Goal: Task Accomplishment & Management: Complete application form

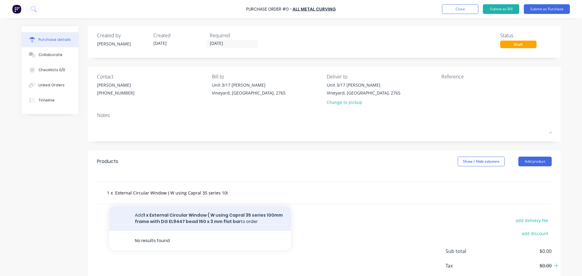
click at [250, 221] on button "Add 1 x External Circular Window ( W using Capral 35 series 100mm frame with DG…" at bounding box center [200, 218] width 182 height 25
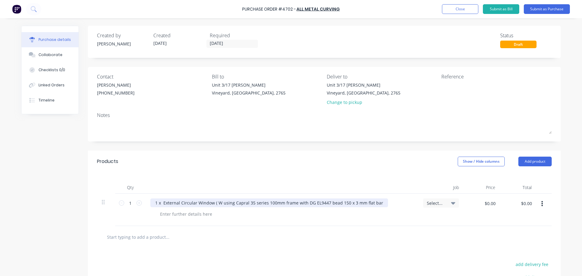
click at [375, 202] on div "1 x External Circular Window ( W using Capral 35 series 100mm frame with DG EL9…" at bounding box center [269, 202] width 238 height 9
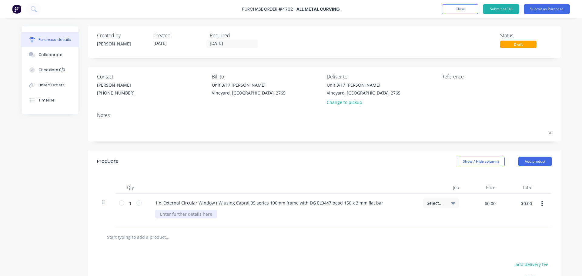
click at [162, 215] on div at bounding box center [186, 214] width 62 height 9
click at [45, 57] on div "Collaborate" at bounding box center [50, 54] width 24 height 5
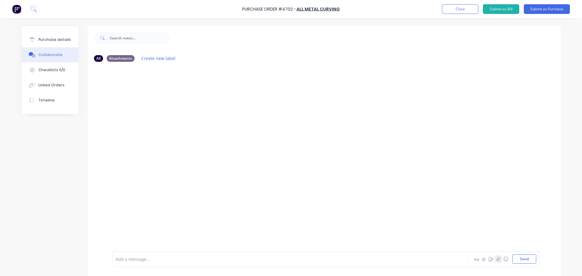
click at [498, 260] on button "button" at bounding box center [497, 258] width 7 height 7
click at [517, 257] on button "Send" at bounding box center [524, 258] width 24 height 9
click at [496, 259] on icon "button" at bounding box center [498, 259] width 4 height 4
click at [497, 259] on icon "button" at bounding box center [498, 259] width 4 height 4
click at [496, 258] on icon "button" at bounding box center [498, 259] width 4 height 4
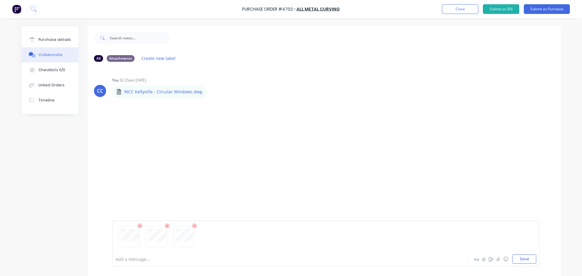
click at [516, 255] on button "Send" at bounding box center [524, 258] width 24 height 9
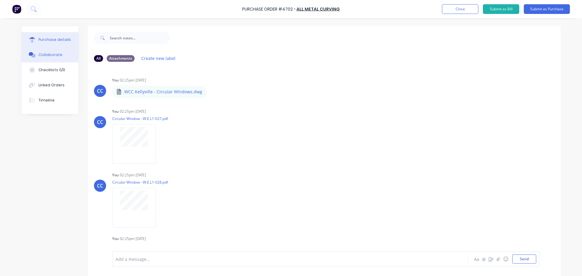
click at [46, 37] on div "Purchase details" at bounding box center [54, 39] width 32 height 5
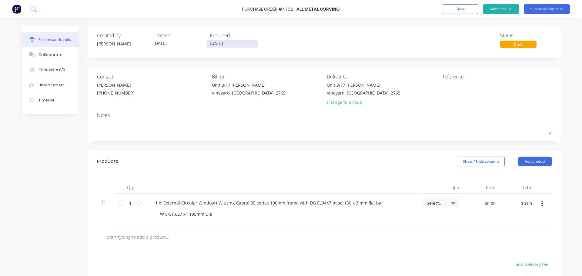
click at [219, 45] on input "14/08/25" at bounding box center [232, 44] width 51 height 8
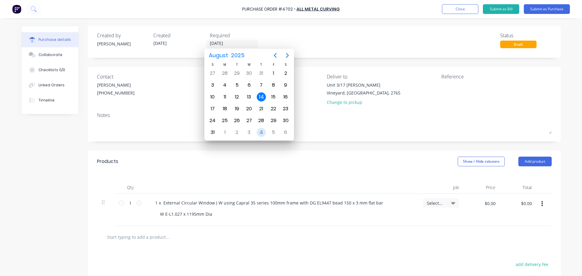
click at [262, 133] on div "4" at bounding box center [261, 132] width 9 height 9
type input "04/09/25"
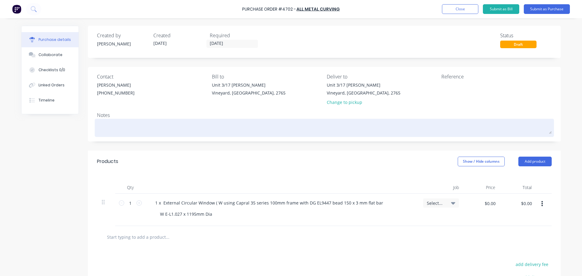
click at [129, 123] on textarea at bounding box center [324, 127] width 454 height 14
type textarea "x"
type textarea "H"
type textarea "x"
type textarea "Hi"
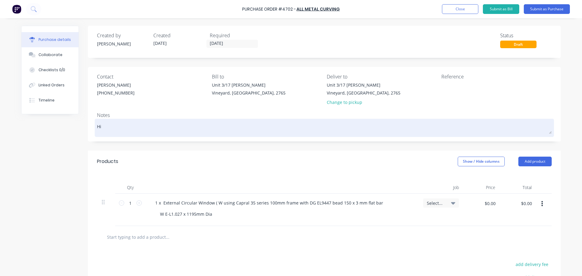
type textarea "x"
type textarea "Hi"
type textarea "x"
type textarea "Hi R"
type textarea "x"
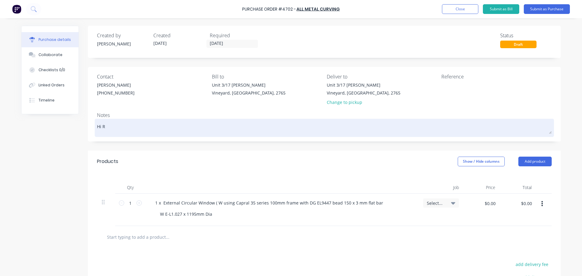
type textarea "Hi Ro"
type textarea "x"
type textarea "Hi Ron"
type textarea "x"
type textarea "Hi Ron"
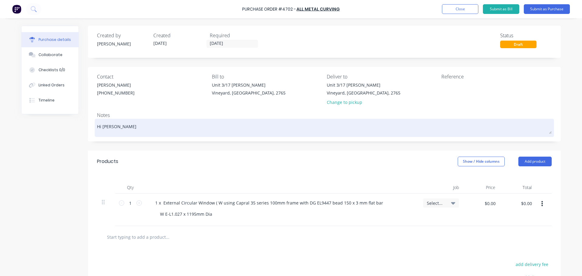
type textarea "x"
type textarea "Hi Ron P"
type textarea "x"
type textarea "Hi Ron Pl"
type textarea "x"
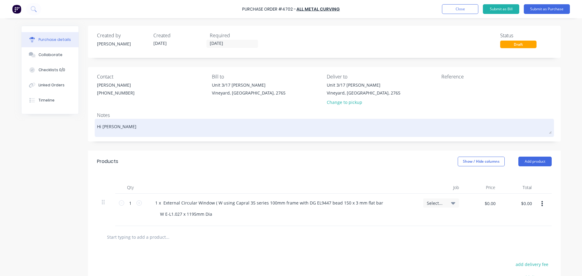
type textarea "Hi Ron Plw"
type textarea "x"
type textarea "Hi Ron Pl"
type textarea "x"
type textarea "Hi Ron Ple"
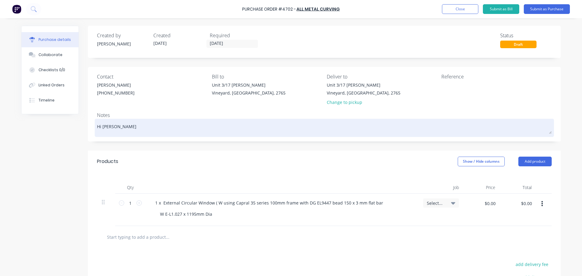
type textarea "x"
type textarea "Hi Ron Plea"
type textarea "x"
type textarea "Hi Ron Pleas"
type textarea "x"
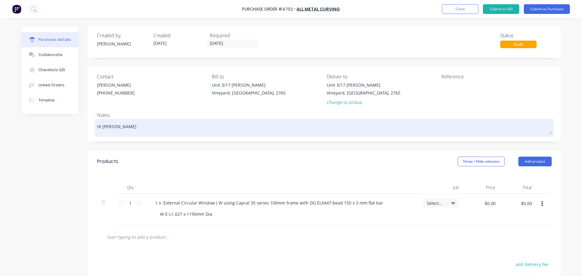
type textarea "Hi Ron Please"
type textarea "x"
type textarea "Hi Ron Please"
type textarea "x"
type textarea "Hi Ron Please s"
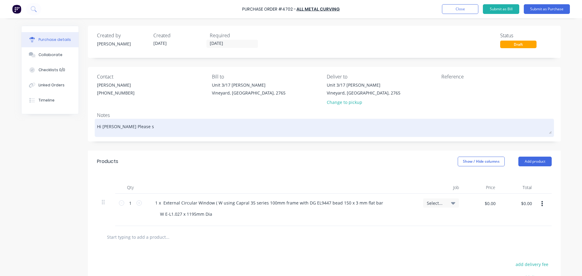
type textarea "x"
type textarea "Hi Ron Please su"
type textarea "x"
type textarea "Hi Ron Please sup"
type textarea "x"
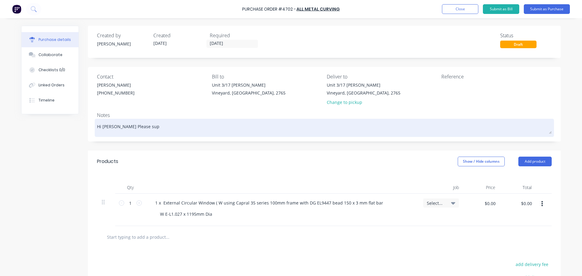
type textarea "Hi Ron Please supp"
type textarea "x"
type textarea "Hi Ron Please suppl"
type textarea "x"
type textarea "Hi Ron Please supply"
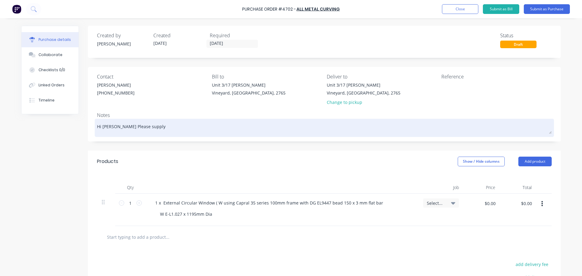
type textarea "x"
type textarea "Hi Ron Please supply"
type textarea "x"
type textarea "Hi Ron Please supply E"
type textarea "x"
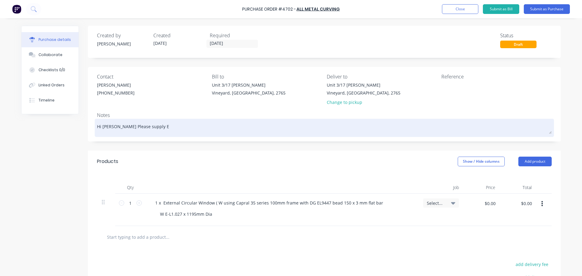
type textarea "Hi Ron Please supply Ex"
type textarea "x"
type textarea "Hi Ron Please supply Ext"
type textarea "x"
type textarea "Hi Ron Please supply Extr"
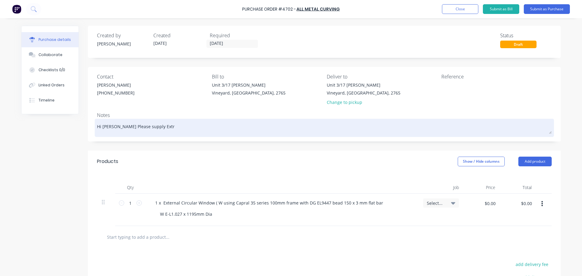
type textarea "x"
type textarea "Hi Ron Please supply Extru"
type textarea "x"
type textarea "Hi Ron Please supply Extrus"
type textarea "x"
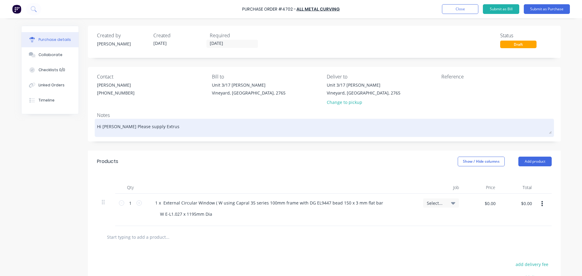
type textarea "Hi Ron Please supply Extrusi"
type textarea "x"
type textarea "Hi Ron Please supply Extrusio"
type textarea "x"
type textarea "Hi Ron Please supply Extrusion"
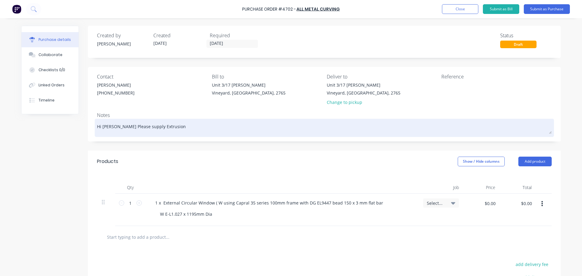
type textarea "x"
type textarea "Hi Ron Please supply Extrusions"
type textarea "x"
type textarea "Hi Ron Please supply Extrusions"
type textarea "x"
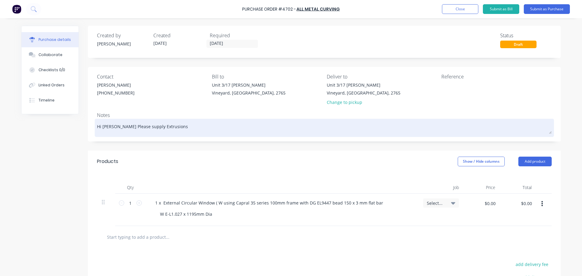
type textarea "Hi Ron Please supply Extrusions c"
type textarea "x"
type textarea "Hi Ron Please supply Extrusions cu"
type textarea "x"
type textarea "Hi Ron Please supply Extrusions cur"
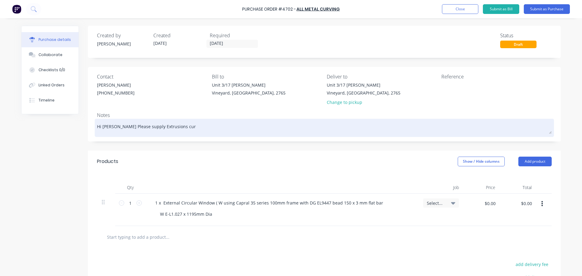
type textarea "x"
type textarea "Hi Ron Please supply Extrusions curv"
type textarea "x"
type textarea "Hi Ron Please supply Extrusions curve"
type textarea "x"
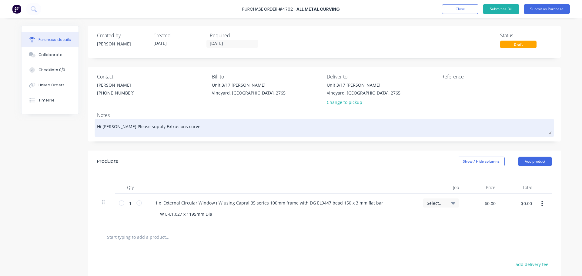
type textarea "Hi Ron Please supply Extrusions curved"
type textarea "x"
type textarea "Hi Ron Please supply Extrusions curved"
type textarea "x"
type textarea "Hi Ron Please supply Extrusions curved a"
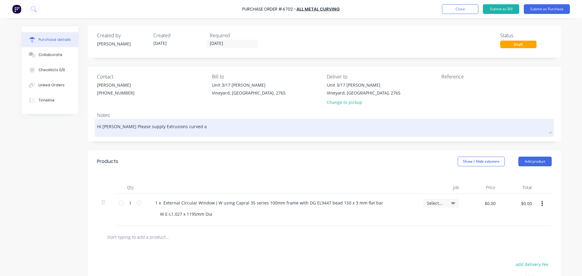
type textarea "x"
type textarea "Hi Ron Please supply Extrusions curved as"
type textarea "x"
type textarea "Hi Ron Please supply Extrusions curved as"
type textarea "x"
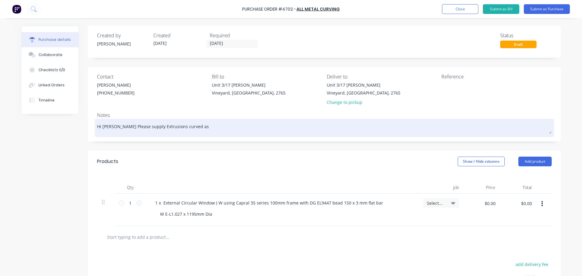
type textarea "Hi Ron Please supply Extrusions curved as p"
type textarea "x"
type textarea "Hi Ron Please supply Extrusions curved as pe"
type textarea "x"
type textarea "Hi Ron Please supply Extrusions curved as per"
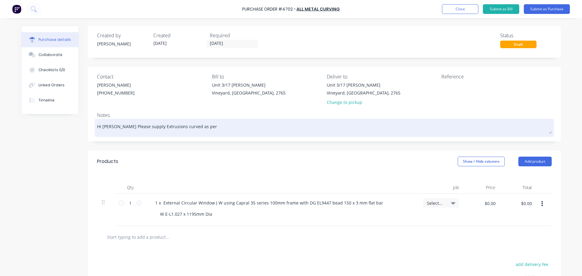
type textarea "x"
type textarea "Hi Ron Please supply Extrusions curved as per"
type textarea "x"
type textarea "Hi Ron Please supply Extrusions curved as per t"
type textarea "x"
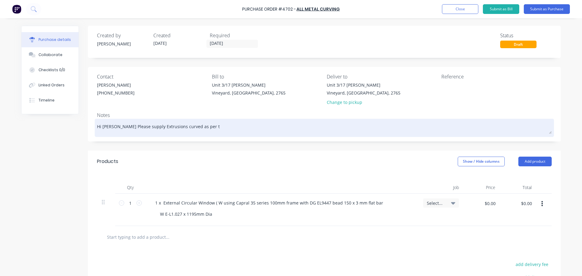
type textarea "Hi Ron Please supply Extrusions curved as per th"
type textarea "x"
type textarea "Hi Ron Please supply Extrusions curved as per the"
type textarea "x"
type textarea "Hi Ron Please supply Extrusions curved as per the"
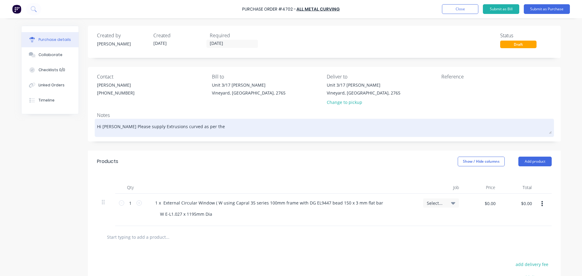
type textarea "x"
type textarea "Hi Ron Please supply Extrusions curved as per the a"
type textarea "x"
type textarea "Hi Ron Please supply Extrusions curved as per the at"
type textarea "x"
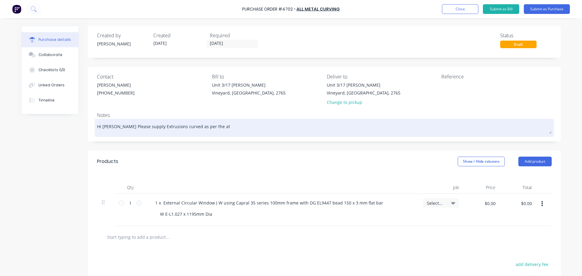
type textarea "Hi Ron Please supply Extrusions curved as per the att"
type textarea "x"
type textarea "Hi Ron Please supply Extrusions curved as per the atta"
type textarea "x"
type textarea "Hi Ron Please supply Extrusions curved as per the attac"
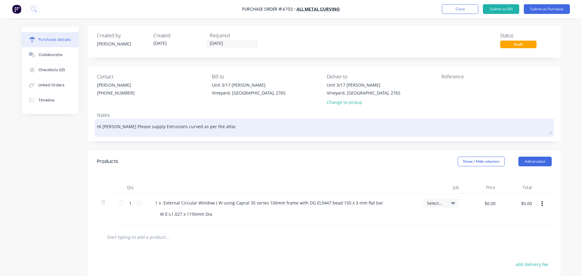
type textarea "x"
type textarea "Hi Ron Please supply Extrusions curved as per the attach"
type textarea "x"
type textarea "Hi Ron Please supply Extrusions curved as per the attache"
type textarea "x"
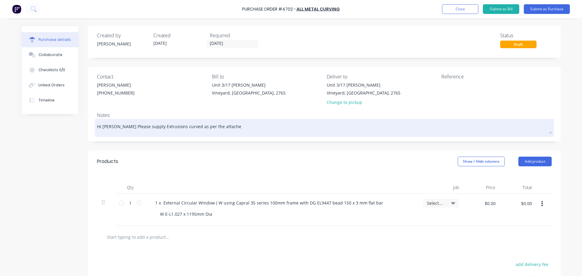
type textarea "Hi Ron Please supply Extrusions curved as per the attached"
type textarea "x"
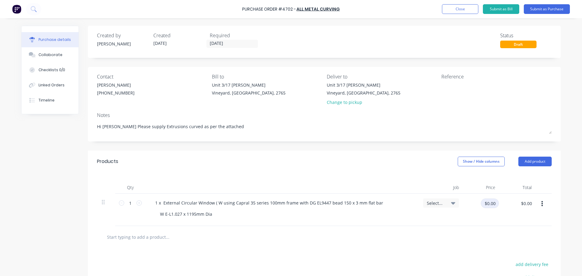
type textarea "Hi Ron Please supply Extrusions curved as per the attached"
type textarea "x"
type textarea "Hi Ron Please supply Extrusions curved as per the attached"
click at [484, 204] on input "$0.00" at bounding box center [489, 203] width 18 height 10
type input "1198"
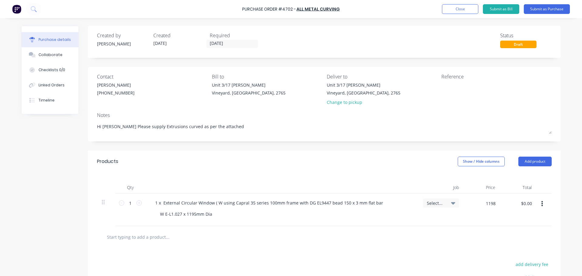
type textarea "x"
type input "$1,198.00"
click at [417, 232] on div at bounding box center [324, 237] width 445 height 12
click at [541, 202] on icon "button" at bounding box center [542, 203] width 2 height 5
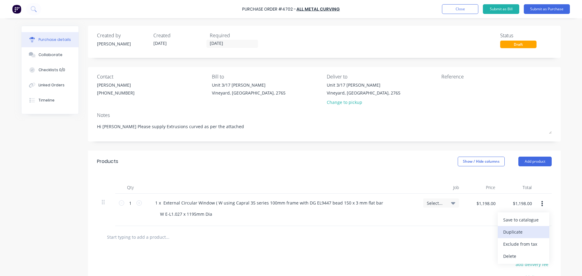
click at [517, 233] on button "Duplicate" at bounding box center [523, 232] width 52 height 12
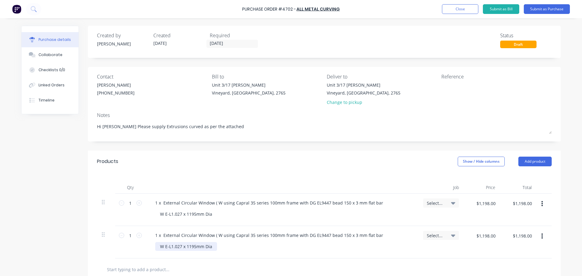
type textarea "x"
click at [178, 246] on div "W E-L1.027 x 1195mm Dia" at bounding box center [186, 246] width 62 height 9
click at [194, 248] on div "W E-L1.028 x 1195mm Dia" at bounding box center [186, 246] width 62 height 9
click at [314, 251] on div "W E-L1.028 x 1590mm Dia" at bounding box center [284, 246] width 258 height 9
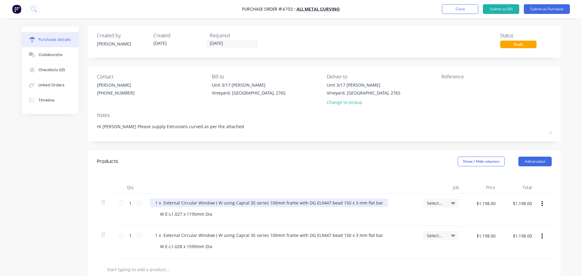
type textarea "x"
click at [218, 203] on div "1 x External Circular Window ( W using Capral 35 series 100mm frame with DG EL9…" at bounding box center [269, 202] width 238 height 9
drag, startPoint x: 369, startPoint y: 201, endPoint x: 369, endPoint y: 211, distance: 9.4
click at [369, 202] on div "1 x External Circular Window ( using Capral 35 series 100mm frame with DG EL944…" at bounding box center [266, 202] width 232 height 9
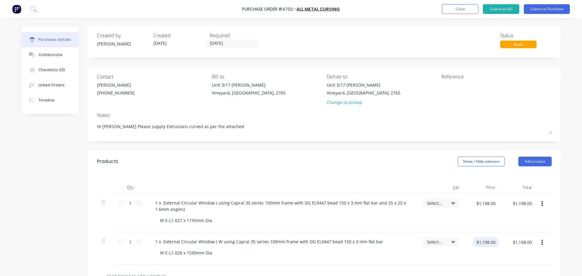
type textarea "x"
click at [478, 244] on input "$1,198.00" at bounding box center [485, 242] width 26 height 10
type input "1680"
type textarea "x"
type input "$1,680.00"
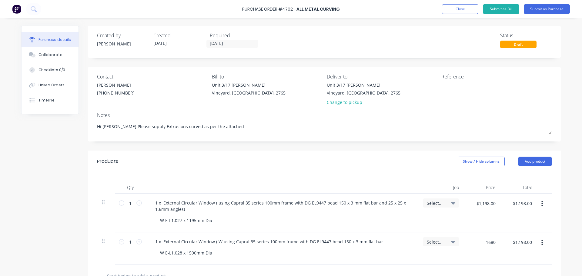
type input "$1,680.00"
drag, startPoint x: 486, startPoint y: 261, endPoint x: 485, endPoint y: 258, distance: 3.1
click at [486, 258] on div "$1,680.00 1680" at bounding box center [482, 248] width 36 height 32
click at [540, 204] on button "button" at bounding box center [542, 203] width 14 height 11
click at [359, 171] on div "Products Show / Hide columns Add product" at bounding box center [324, 162] width 473 height 22
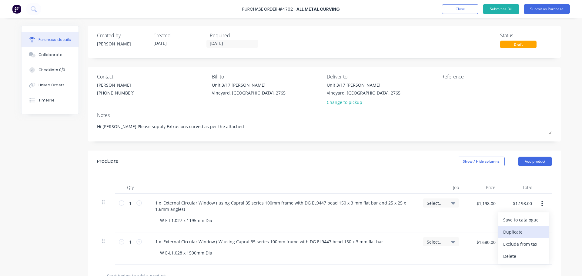
click at [521, 233] on button "Duplicate" at bounding box center [523, 232] width 52 height 12
type textarea "x"
type input "$1,198.00"
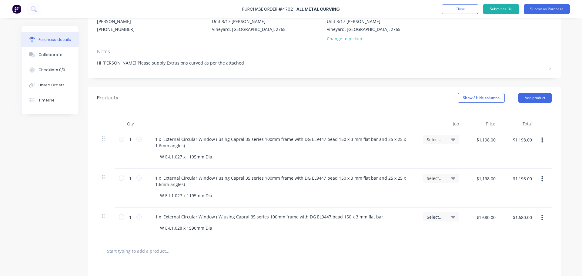
scroll to position [72, 0]
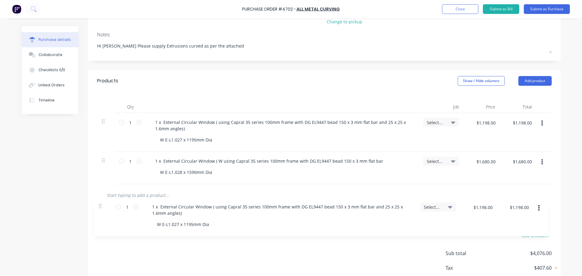
drag, startPoint x: 103, startPoint y: 169, endPoint x: 102, endPoint y: 210, distance: 40.6
click at [102, 210] on div "Products Show / Hide columns Add product Qty Job Price Total 1 1 1 x External C…" at bounding box center [324, 188] width 473 height 236
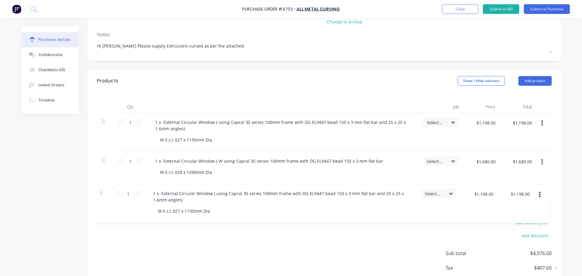
scroll to position [81, 0]
type textarea "x"
type input "$1,680.00"
type input "$1,198.00"
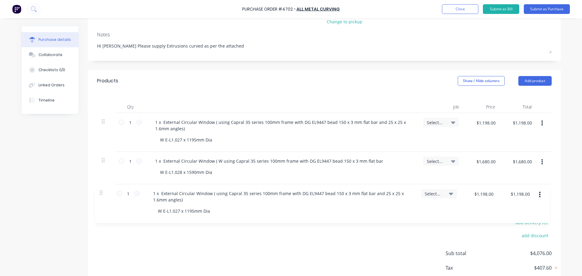
type input "$1,198.00"
type textarea "x"
type textarea "Hi Ron Please supply Extrusions curved as per the attached"
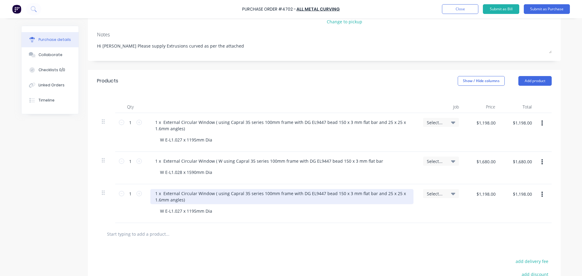
type textarea "x"
click at [165, 193] on div "1 x External Circular Window ( using Capral 35 series 100mm frame with DG EL944…" at bounding box center [281, 196] width 263 height 15
drag, startPoint x: 337, startPoint y: 193, endPoint x: 336, endPoint y: 199, distance: 5.9
click at [336, 195] on div "1 x Internal Circular Window ( using Capral 35 series 100mm frame with DG EL944…" at bounding box center [281, 196] width 263 height 15
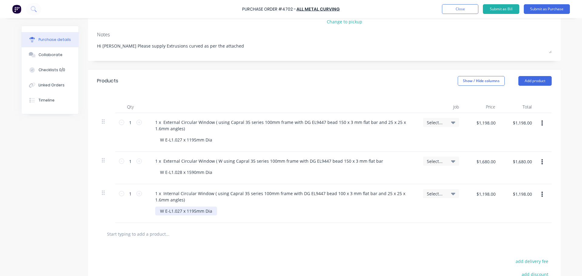
type textarea "x"
click at [193, 212] on div "W E-L1.027 x 1195mm Dia" at bounding box center [186, 211] width 62 height 9
click at [272, 236] on div at bounding box center [193, 234] width 182 height 12
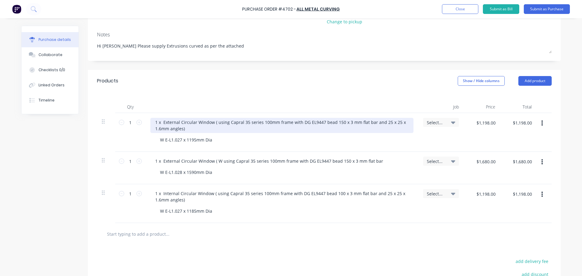
click at [188, 131] on div "1 x External Circular Window ( using Capral 35 series 100mm frame with DG EL944…" at bounding box center [281, 125] width 263 height 15
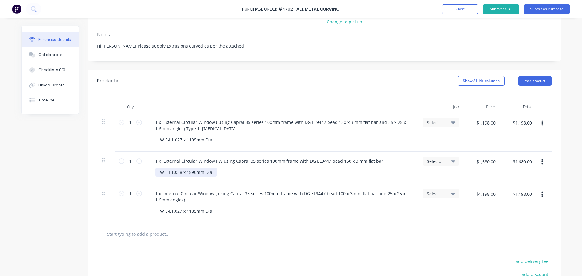
click at [213, 173] on div "W E-L1.028 x 1590mm Dia" at bounding box center [186, 172] width 62 height 9
drag, startPoint x: 223, startPoint y: 173, endPoint x: 225, endPoint y: 176, distance: 3.5
click at [224, 175] on div "W E-L1.028 x 1590mm Dia Type 2 T6" at bounding box center [197, 172] width 84 height 9
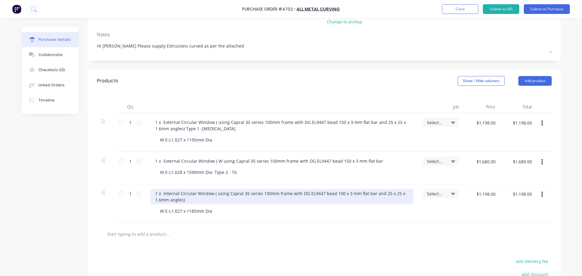
click at [187, 201] on div "1 x Internal Circular Window ( using Capral 35 series 100mm frame with DG EL944…" at bounding box center [281, 196] width 263 height 15
drag, startPoint x: 195, startPoint y: 200, endPoint x: 197, endPoint y: 204, distance: 4.5
click at [195, 200] on div "1 x Internal Circular Window ( using Capral 35 series 100mm frame with DG EL944…" at bounding box center [281, 196] width 263 height 15
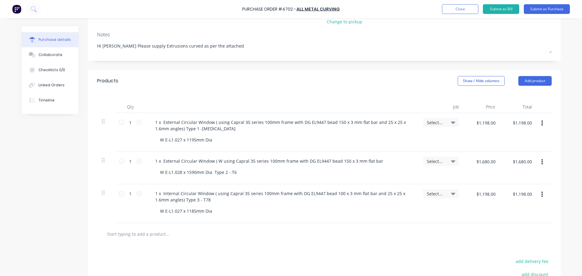
click at [293, 224] on div at bounding box center [324, 234] width 454 height 22
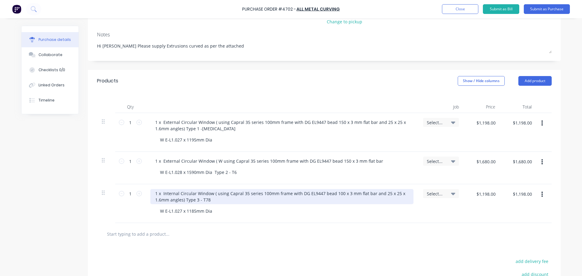
drag, startPoint x: 317, startPoint y: 193, endPoint x: 314, endPoint y: 204, distance: 11.9
click at [317, 192] on div "1 x Internal Circular Window ( using Capral 35 series 100mm frame with DG EL944…" at bounding box center [281, 196] width 263 height 15
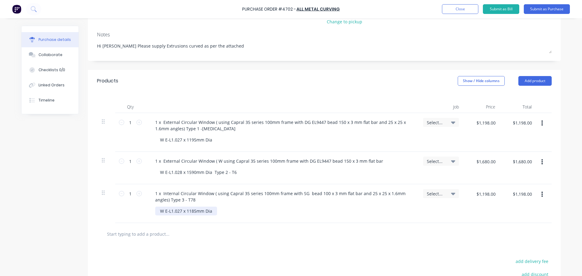
click at [179, 210] on div "W E-L1.027 x 1185mm Dia" at bounding box center [186, 211] width 62 height 9
click at [217, 241] on div at bounding box center [324, 234] width 454 height 22
click at [156, 211] on div "W E-L1.007 x 1185mm Dia" at bounding box center [186, 211] width 62 height 9
click at [155, 171] on div "W E-L1.028 x 1590mm Dia Type 2 - T6" at bounding box center [198, 172] width 86 height 9
type textarea "x"
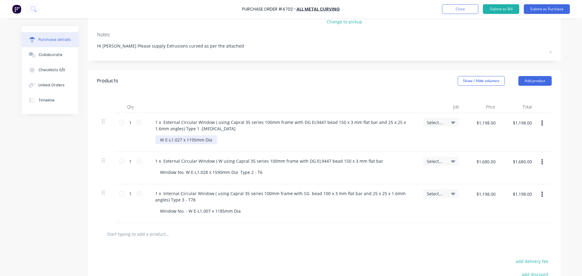
click at [156, 141] on div "W E-L1.027 x 1195mm Dia" at bounding box center [186, 139] width 62 height 9
drag, startPoint x: 182, startPoint y: 172, endPoint x: 182, endPoint y: 176, distance: 3.3
click at [182, 172] on div "Window No. W E-L1.028 x 1590mm Dia Type 2 - T6" at bounding box center [211, 172] width 112 height 9
click at [272, 231] on div at bounding box center [193, 234] width 182 height 12
click at [44, 56] on div "Collaborate" at bounding box center [50, 54] width 24 height 5
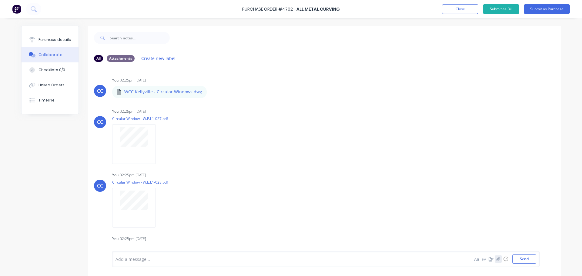
click at [496, 260] on icon "button" at bounding box center [498, 259] width 4 height 4
click at [520, 260] on button "Send" at bounding box center [524, 258] width 24 height 9
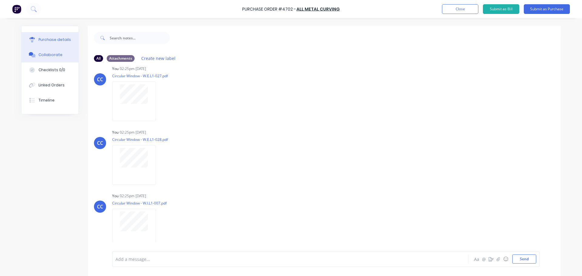
click at [44, 40] on div "Purchase details" at bounding box center [54, 39] width 32 height 5
type textarea "x"
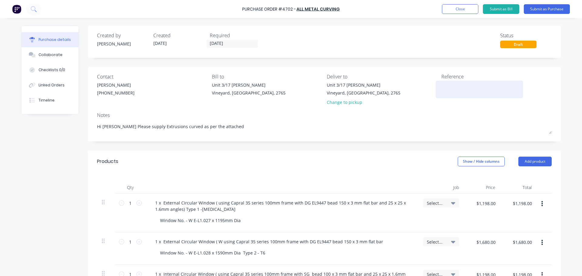
click at [461, 89] on textarea at bounding box center [479, 89] width 76 height 14
type textarea "4702/9066 C"
type textarea "x"
type textarea "4702/9066 C"
click at [338, 103] on div "Change to pickup" at bounding box center [364, 102] width 74 height 6
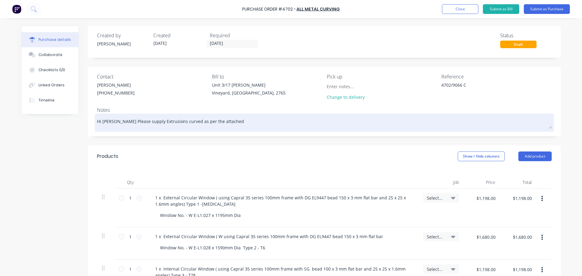
click at [214, 123] on textarea "Hi Ron Please supply Extrusions curved as per the attached" at bounding box center [324, 122] width 454 height 14
type textarea "x"
type textarea "Hi Ron Please supply Extrusions curved as per the attached"
type textarea "x"
type textarea "Hi Ron Please supply Extrusions curved as per the attached d"
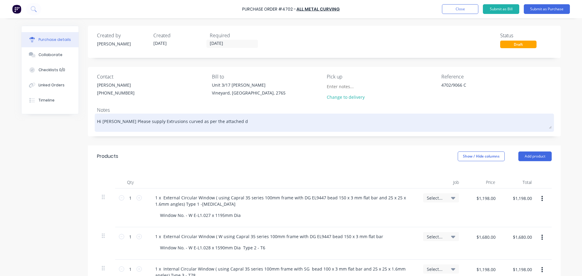
type textarea "x"
type textarea "Hi Ron Please supply Extrusions curved as per the attached dr"
type textarea "x"
type textarea "Hi Ron Please supply Extrusions curved as per the attached dra"
type textarea "x"
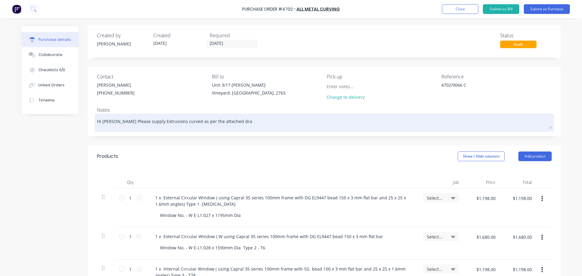
type textarea "Hi Ron Please supply Extrusions curved as per the attached draw"
type textarea "x"
type textarea "Hi Ron Please supply Extrusions curved as per the attached drawi"
type textarea "x"
type textarea "Hi Ron Please supply Extrusions curved as per the attached drawin"
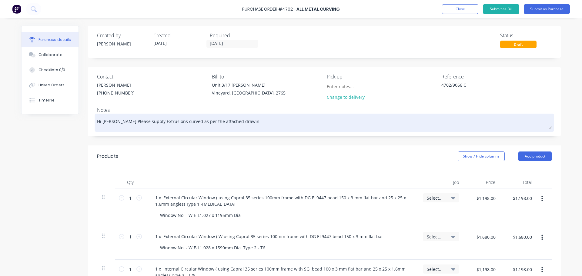
type textarea "x"
type textarea "Hi Ron Please supply Extrusions curved as per the attached drawing"
type textarea "x"
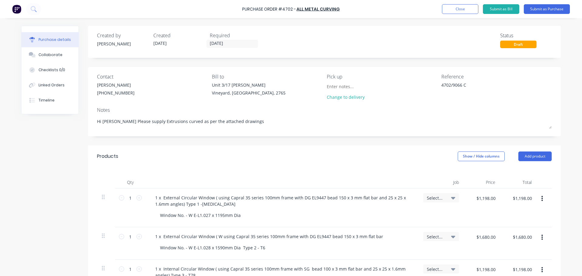
type textarea "Hi Ron Please supply Extrusions curved as per the attached drawings"
type textarea "x"
type textarea "Hi Ron Please supply Extrusions curved as per the attached drawings"
click at [201, 146] on div "Products Show / Hide columns Add product" at bounding box center [324, 156] width 473 height 22
click at [202, 237] on div "1 x External Circular Window ( W using Capral 35 series 100mm frame with DG EL9…" at bounding box center [269, 236] width 238 height 9
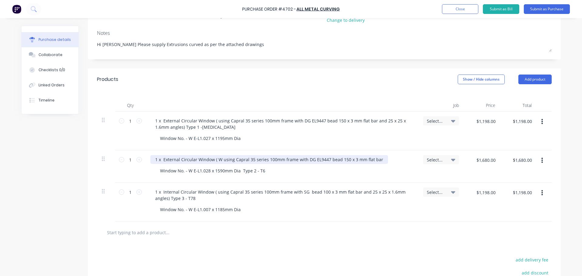
scroll to position [78, 0]
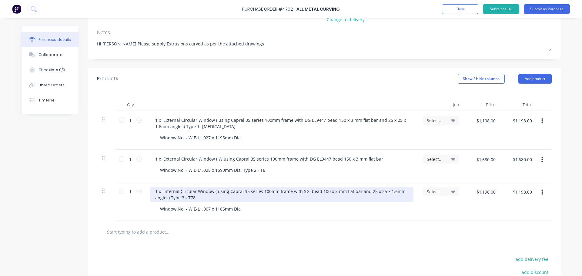
drag, startPoint x: 302, startPoint y: 191, endPoint x: 317, endPoint y: 199, distance: 16.5
click at [302, 191] on div "1 x Internal Circular Window ( using Capral 35 series 100mm frame with SG bead …" at bounding box center [281, 194] width 263 height 15
type textarea "x"
click at [301, 191] on div "1 x Internal Circular Window ( using Capral 35 series 100mm frame with SG bead …" at bounding box center [281, 194] width 263 height 15
click at [296, 190] on div "1 x Internal Circular Window ( using Capral 35 series 100mm frame with SG EL944…" at bounding box center [281, 194] width 263 height 15
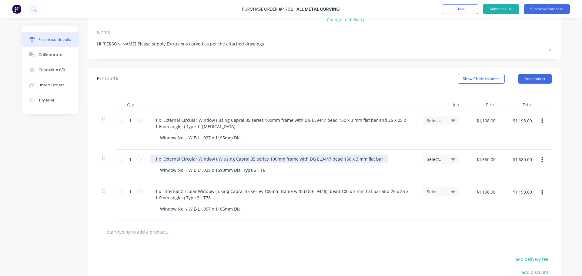
type textarea "x"
click at [323, 158] on div "1 x External Circular Window ( W using Capral 35 series 100mm frame with DG EL9…" at bounding box center [269, 159] width 238 height 9
click at [301, 158] on div "1 x External Circular Window ( W using Capral 35 series 100mm frame with DG EL9…" at bounding box center [269, 159] width 239 height 9
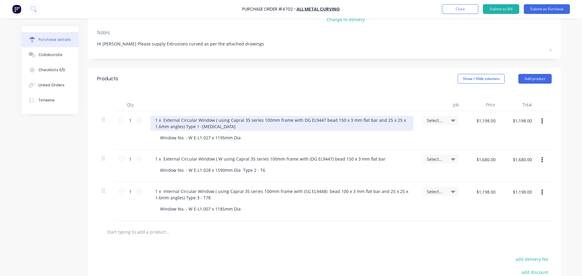
type textarea "x"
click at [318, 118] on div "1 x External Circular Window ( using Capral 35 series 100mm frame with DG EL944…" at bounding box center [281, 123] width 263 height 15
drag, startPoint x: 297, startPoint y: 120, endPoint x: 297, endPoint y: 125, distance: 4.8
click at [297, 120] on div "1 x External Circular Window ( using Capral 35 series 100mm frame with DG EL944…" at bounding box center [281, 123] width 263 height 15
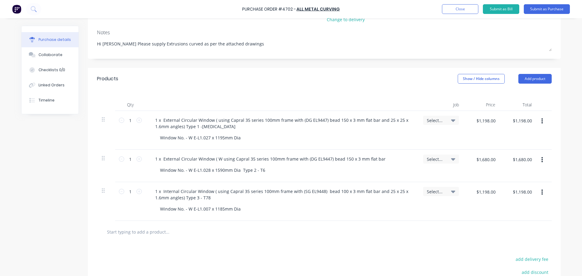
click at [330, 90] on div "Qty Job Price Total 1 1 1 x External Circular Window ( using Capral 35 series 1…" at bounding box center [324, 155] width 473 height 131
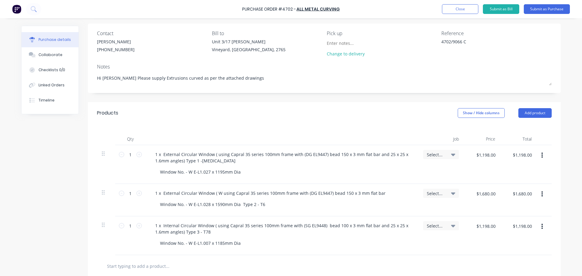
scroll to position [0, 0]
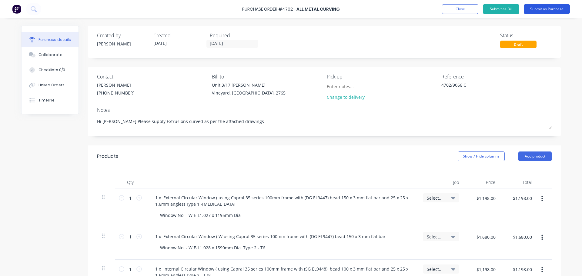
click at [543, 9] on button "Submit as Purchase" at bounding box center [547, 9] width 46 height 10
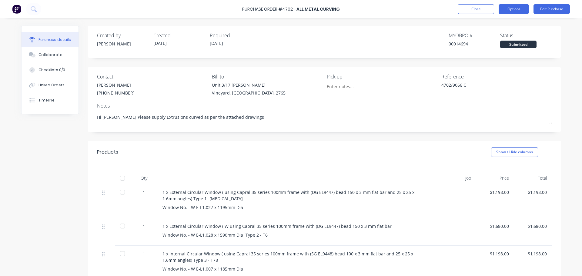
click at [514, 10] on button "Options" at bounding box center [513, 9] width 30 height 10
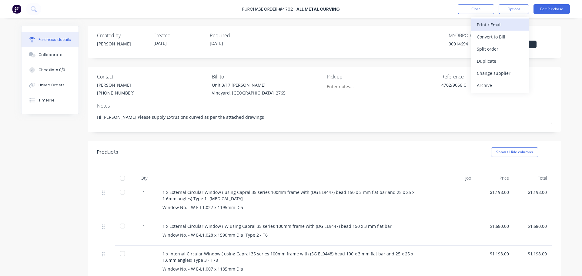
click at [484, 26] on div "Print / Email" at bounding box center [500, 24] width 47 height 9
click at [481, 34] on div "With pricing" at bounding box center [500, 36] width 47 height 9
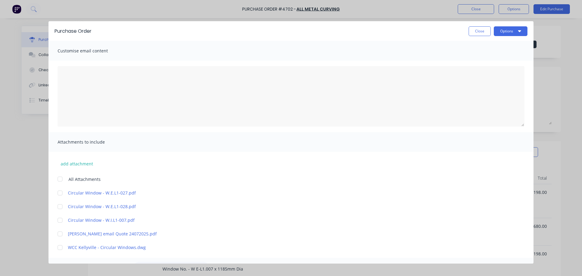
click at [58, 180] on div at bounding box center [60, 179] width 12 height 12
type textarea "x"
click at [74, 71] on textarea "14/08/25" at bounding box center [291, 96] width 467 height 61
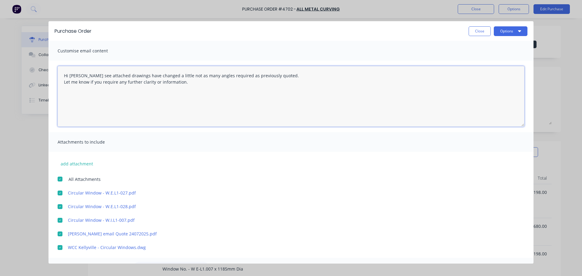
drag, startPoint x: 75, startPoint y: 75, endPoint x: 71, endPoint y: 100, distance: 25.5
click at [71, 100] on textarea "Hi Ron see attached drawings have changed a little not as many angles required …" at bounding box center [291, 96] width 467 height 61
drag, startPoint x: 73, startPoint y: 76, endPoint x: 71, endPoint y: 91, distance: 15.0
click at [70, 95] on textarea "Hi Ron see attached drawings have changed a little not as many angles required …" at bounding box center [291, 96] width 467 height 61
paste textarea "Please let me know if you require any further clarification"
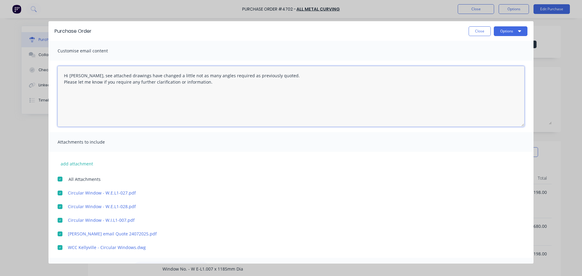
drag, startPoint x: 131, startPoint y: 77, endPoint x: 247, endPoint y: 109, distance: 119.9
click at [247, 111] on textarea "Hi Ron, see attached drawings have changed a little not as many angles required…" at bounding box center [291, 96] width 467 height 61
type textarea "Hi Ron, see attached drawings have changed a little not as many angles required…"
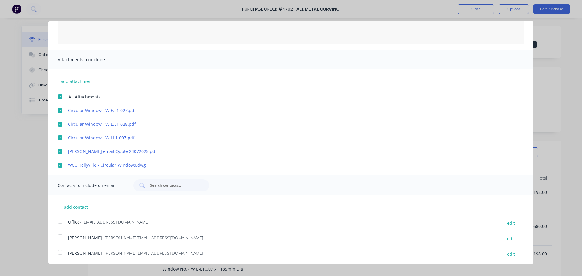
scroll to position [84, 0]
click at [79, 206] on button "add contact" at bounding box center [76, 205] width 36 height 9
select select "AU"
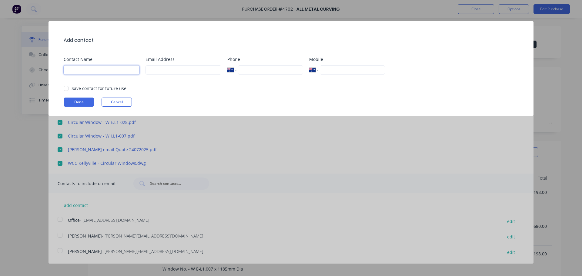
click at [73, 71] on input at bounding box center [102, 69] width 76 height 9
type input "[PERSON_NAME]"
click at [152, 69] on input at bounding box center [183, 69] width 76 height 9
type input "craig@archsystem.com.au"
type input "0438 453 481"
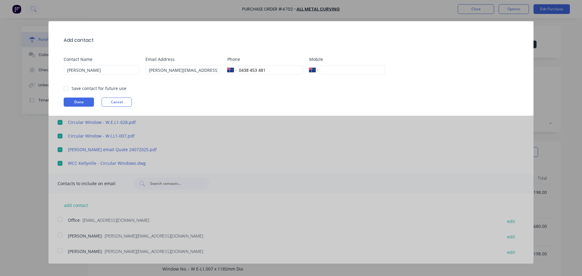
click at [280, 69] on input "0438 453 481" at bounding box center [270, 69] width 65 height 9
drag, startPoint x: 280, startPoint y: 69, endPoint x: 239, endPoint y: 69, distance: 40.6
click at [239, 69] on input "0438 453 481" at bounding box center [270, 69] width 65 height 9
click at [341, 68] on input "tel" at bounding box center [352, 69] width 65 height 9
type input "0418 242 739"
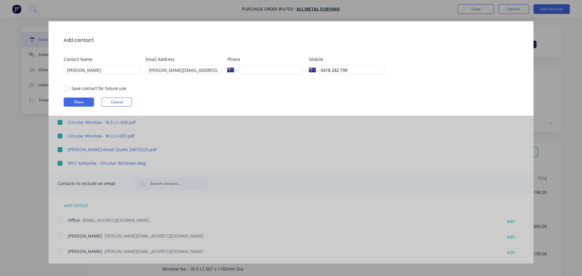
click at [312, 89] on div "Save contact for future use" at bounding box center [294, 88] width 460 height 6
click at [65, 87] on div at bounding box center [66, 88] width 12 height 12
click at [74, 100] on button "Done" at bounding box center [79, 102] width 30 height 9
type textarea "x"
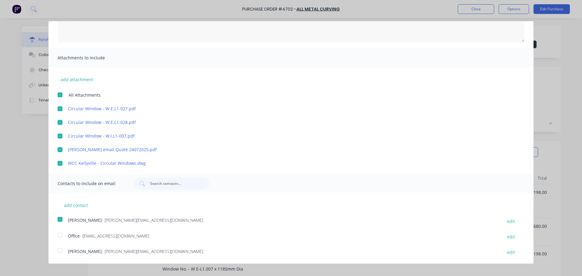
click at [61, 237] on div at bounding box center [60, 235] width 12 height 12
click at [62, 248] on div at bounding box center [60, 250] width 12 height 12
click at [70, 206] on button "add contact" at bounding box center [76, 205] width 36 height 9
select select "AU"
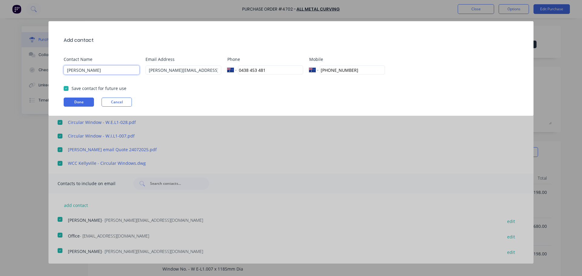
click at [77, 71] on input "[PERSON_NAME]" at bounding box center [102, 69] width 76 height 9
drag, startPoint x: 94, startPoint y: 70, endPoint x: 61, endPoint y: 69, distance: 33.0
click at [61, 69] on div "Add contact Contact Name Craig Chidgey Email Address craig@archsystem.com.au Ph…" at bounding box center [290, 68] width 485 height 95
type input "Brent Chidgey"
click at [163, 73] on input "craig@archsystem.com.au" at bounding box center [183, 69] width 76 height 9
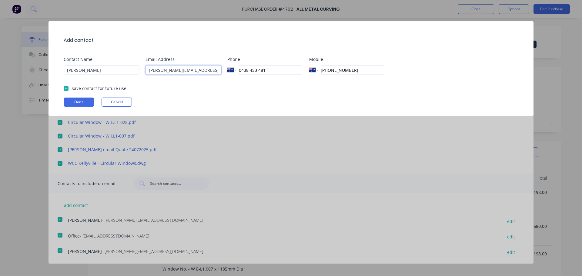
drag, startPoint x: 159, startPoint y: 70, endPoint x: 158, endPoint y: 73, distance: 3.0
click at [159, 70] on input "craig@archsystem.com.au" at bounding box center [183, 69] width 76 height 9
type input "brent@archsystem.com.au"
drag, startPoint x: 271, startPoint y: 71, endPoint x: 238, endPoint y: 71, distance: 33.9
click at [238, 71] on input "0438 453 481" at bounding box center [270, 69] width 65 height 9
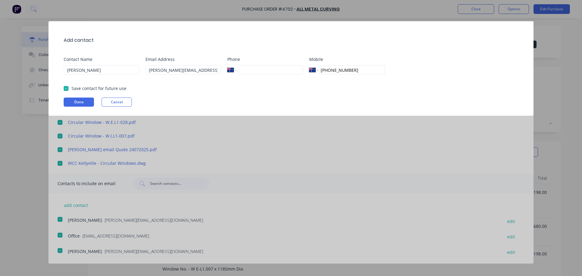
click at [361, 70] on input "+61 418 242 739" at bounding box center [352, 69] width 65 height 9
drag, startPoint x: 360, startPoint y: 70, endPoint x: 313, endPoint y: 69, distance: 47.0
click at [315, 70] on div "International Afghanistan Åland Islands Albania Algeria American Samoa Andorra …" at bounding box center [347, 69] width 76 height 9
click at [73, 101] on button "Done" at bounding box center [79, 102] width 30 height 9
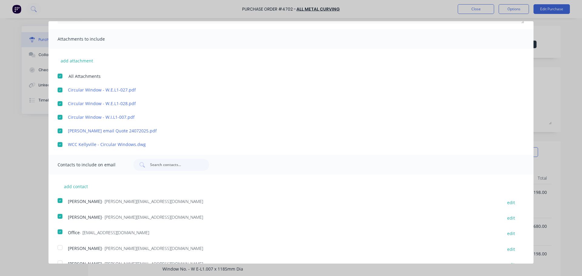
scroll to position [115, 0]
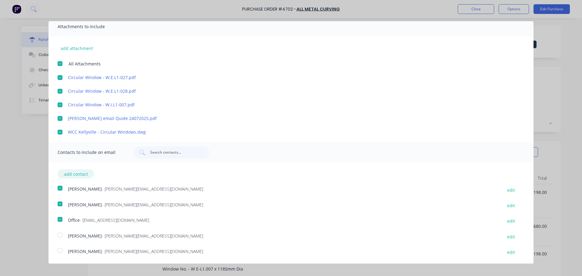
click at [79, 175] on button "add contact" at bounding box center [76, 173] width 36 height 9
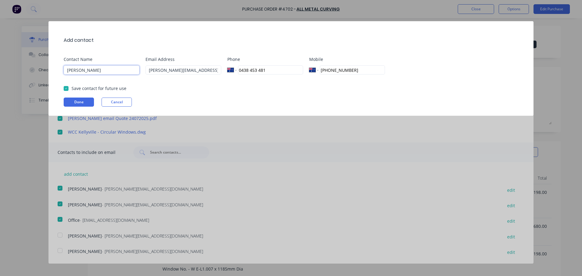
drag, startPoint x: 101, startPoint y: 71, endPoint x: 57, endPoint y: 68, distance: 44.9
click at [57, 68] on div "Add contact Contact Name Brent Chidgey Email Address brent@archsystem.com.au Ph…" at bounding box center [290, 68] width 485 height 95
click at [159, 70] on input "brent@archsystem.com.au" at bounding box center [183, 69] width 76 height 9
drag, startPoint x: 267, startPoint y: 70, endPoint x: 239, endPoint y: 71, distance: 27.9
click at [239, 71] on input "0438 453 481" at bounding box center [270, 69] width 65 height 9
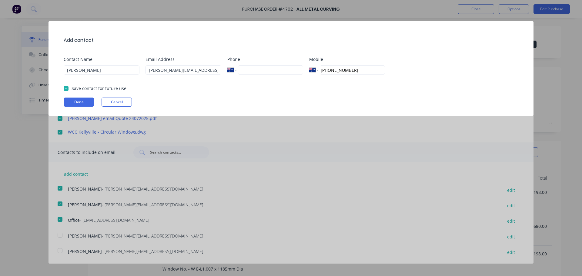
click at [359, 69] on input "+61 418 274 344" at bounding box center [352, 69] width 65 height 9
drag, startPoint x: 360, startPoint y: 69, endPoint x: 321, endPoint y: 69, distance: 39.1
click at [321, 69] on input "+61 418 274 344" at bounding box center [352, 69] width 65 height 9
click at [249, 70] on input "tel" at bounding box center [270, 69] width 65 height 9
click at [75, 102] on button "Done" at bounding box center [79, 102] width 30 height 9
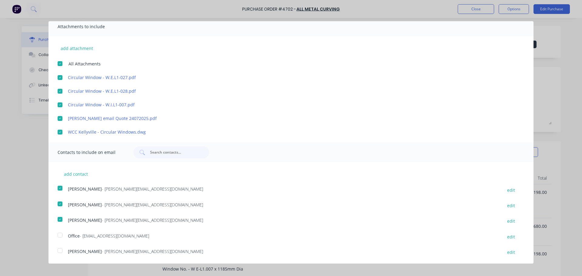
click at [58, 235] on div at bounding box center [60, 235] width 12 height 12
click at [57, 250] on div at bounding box center [60, 250] width 12 height 12
click at [63, 219] on div at bounding box center [60, 219] width 12 height 12
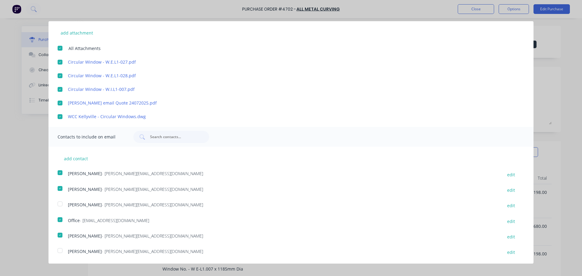
click at [515, 9] on div "Purchase Order Close Options Customise email content Hi Ron, see attached drawi…" at bounding box center [291, 138] width 582 height 276
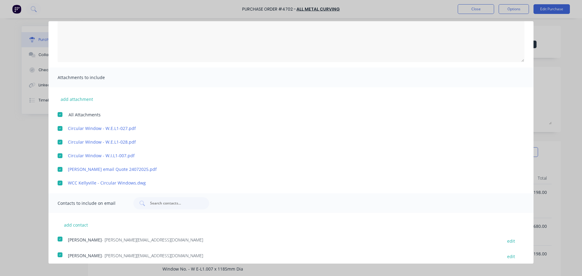
scroll to position [0, 0]
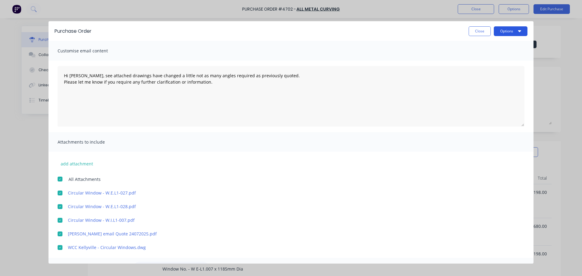
click at [500, 33] on button "Options" at bounding box center [511, 31] width 34 height 10
click at [482, 56] on div "Email" at bounding box center [498, 58] width 47 height 9
click at [61, 248] on div at bounding box center [60, 247] width 12 height 12
click at [501, 32] on button "Options" at bounding box center [511, 31] width 34 height 10
click at [477, 58] on div "Email" at bounding box center [498, 58] width 47 height 9
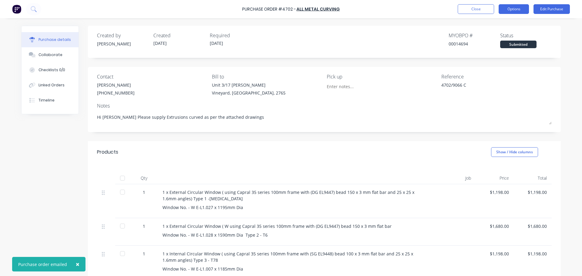
click at [511, 9] on button "Options" at bounding box center [513, 9] width 30 height 10
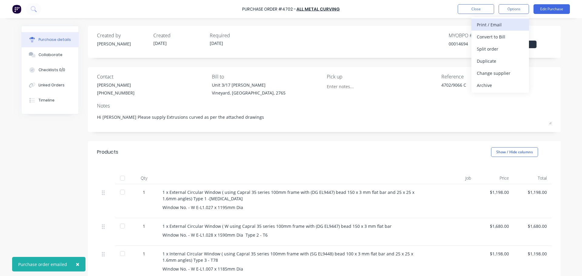
click at [493, 27] on div "Print / Email" at bounding box center [500, 24] width 47 height 9
click at [491, 35] on div "With pricing" at bounding box center [500, 36] width 47 height 9
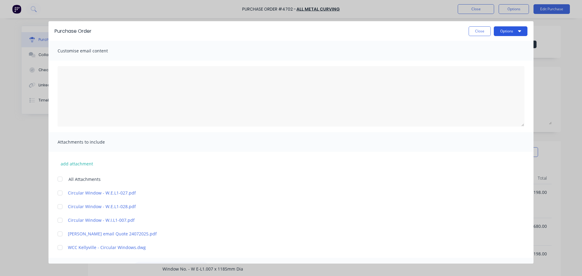
click at [501, 28] on button "Options" at bounding box center [511, 31] width 34 height 10
click at [475, 46] on div "Print" at bounding box center [498, 46] width 47 height 9
click at [477, 29] on button "Close" at bounding box center [479, 31] width 22 height 10
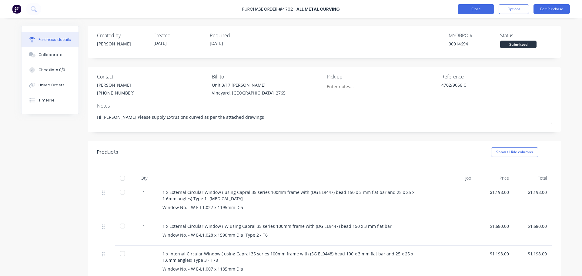
click at [472, 10] on button "Close" at bounding box center [475, 9] width 36 height 10
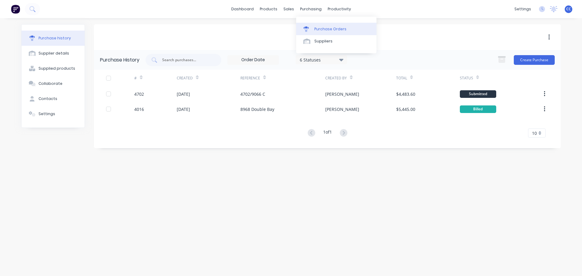
click at [317, 26] on div "Purchase Orders" at bounding box center [330, 28] width 32 height 5
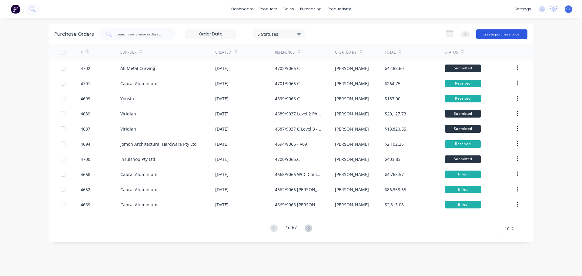
click at [494, 35] on button "Create purchase order" at bounding box center [501, 34] width 51 height 10
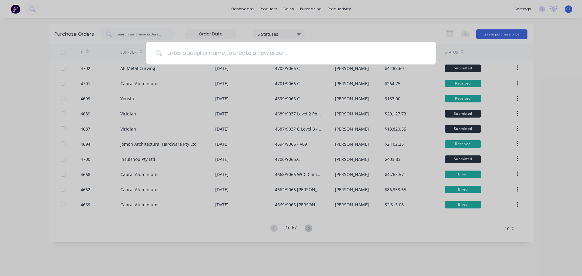
click at [316, 51] on input at bounding box center [294, 53] width 264 height 23
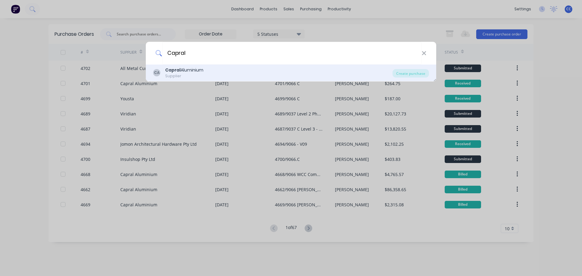
click at [198, 70] on div "Capral Aluminium" at bounding box center [184, 70] width 38 height 6
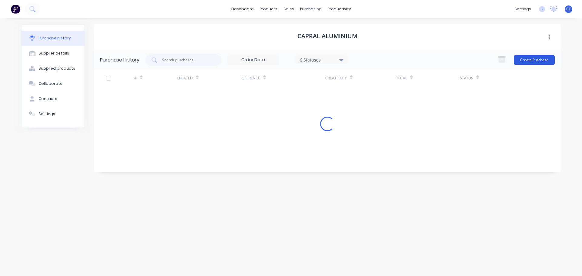
click at [530, 60] on button "Create Purchase" at bounding box center [534, 60] width 41 height 10
